Goal: Transaction & Acquisition: Book appointment/travel/reservation

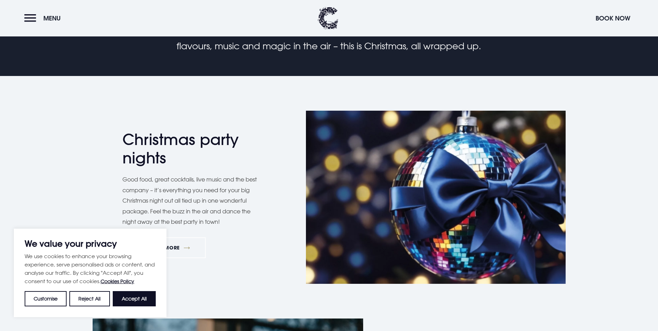
scroll to position [382, 0]
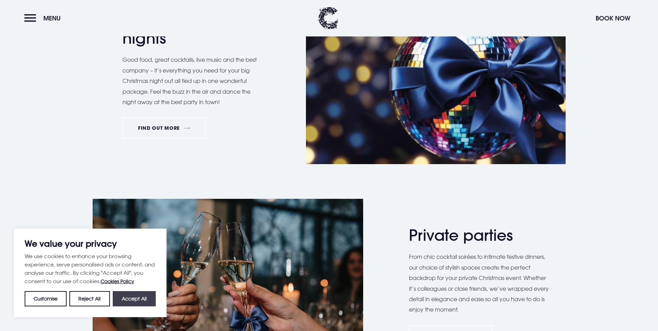
click at [128, 296] on button "Accept All" at bounding box center [134, 298] width 43 height 15
checkbox input "true"
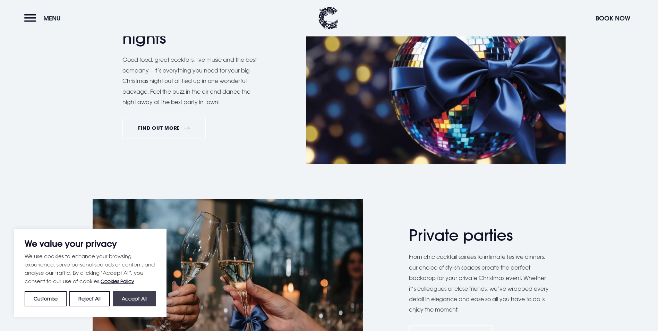
checkbox input "true"
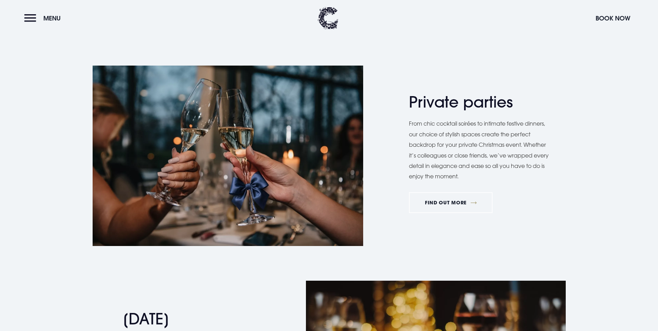
scroll to position [520, 0]
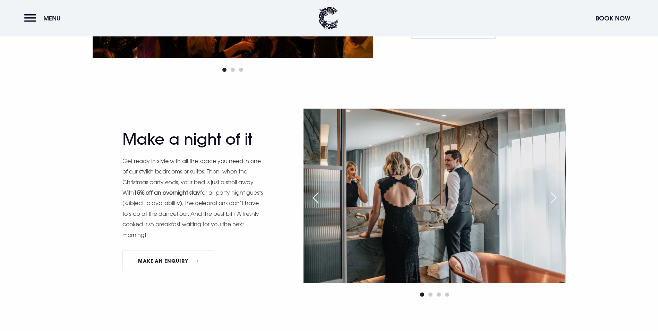
scroll to position [694, 0]
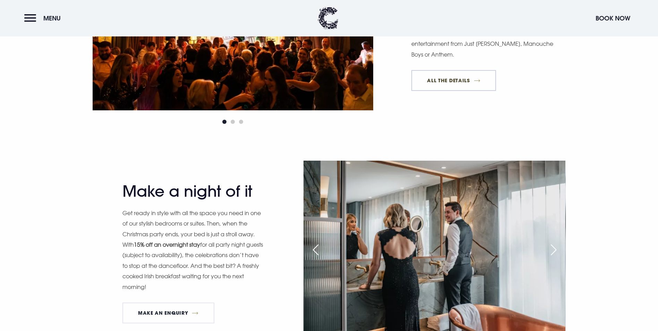
click at [465, 91] on link "All The Details" at bounding box center [454, 80] width 85 height 21
